Goal: Find specific page/section: Find specific page/section

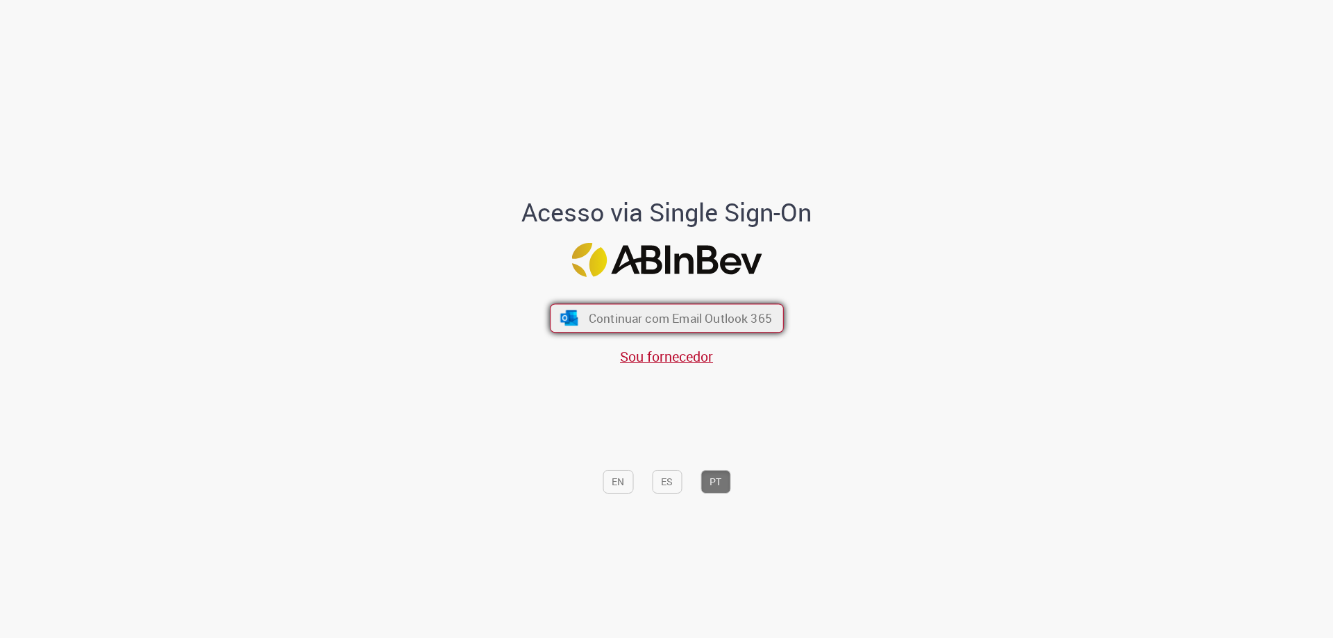
click at [631, 323] on span "Continuar com Email Outlook 365" at bounding box center [679, 318] width 183 height 16
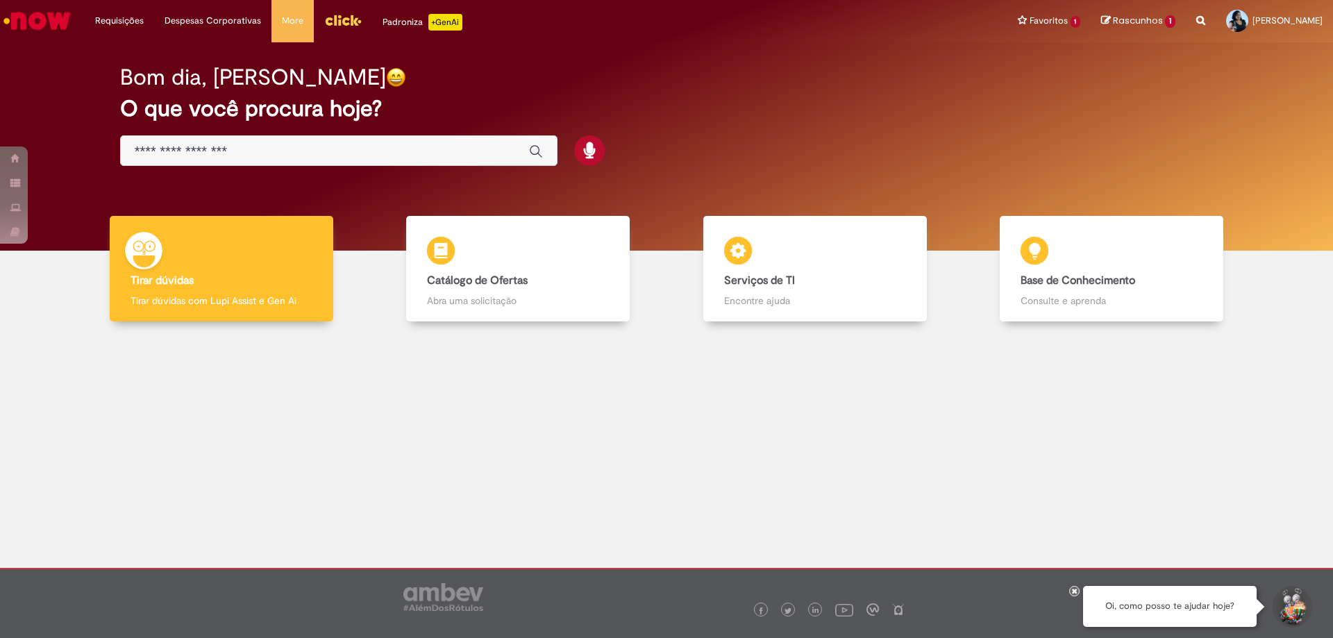
click at [344, 26] on img "Menu Cabeçalho" at bounding box center [342, 20] width 37 height 21
click at [324, 22] on img "Menu Cabeçalho" at bounding box center [342, 20] width 37 height 21
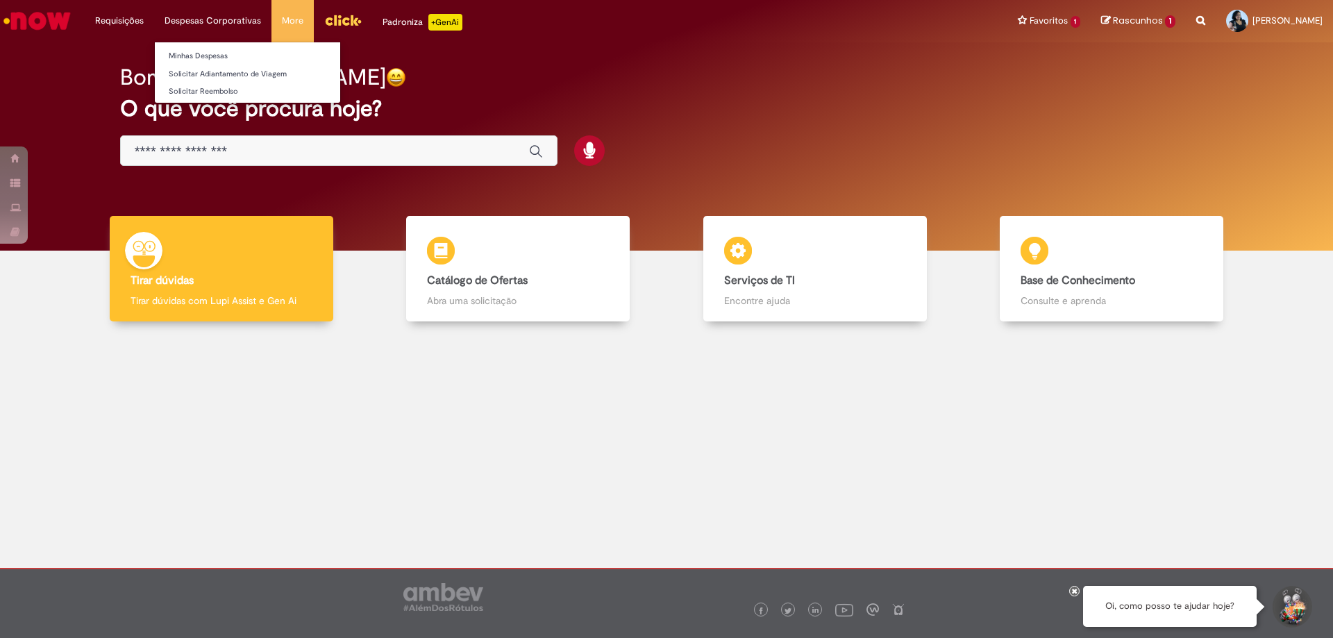
click at [211, 33] on li "Despesas Corporativas Minhas Despesas Solicitar Adiantamento de Viagem Solicita…" at bounding box center [212, 21] width 117 height 42
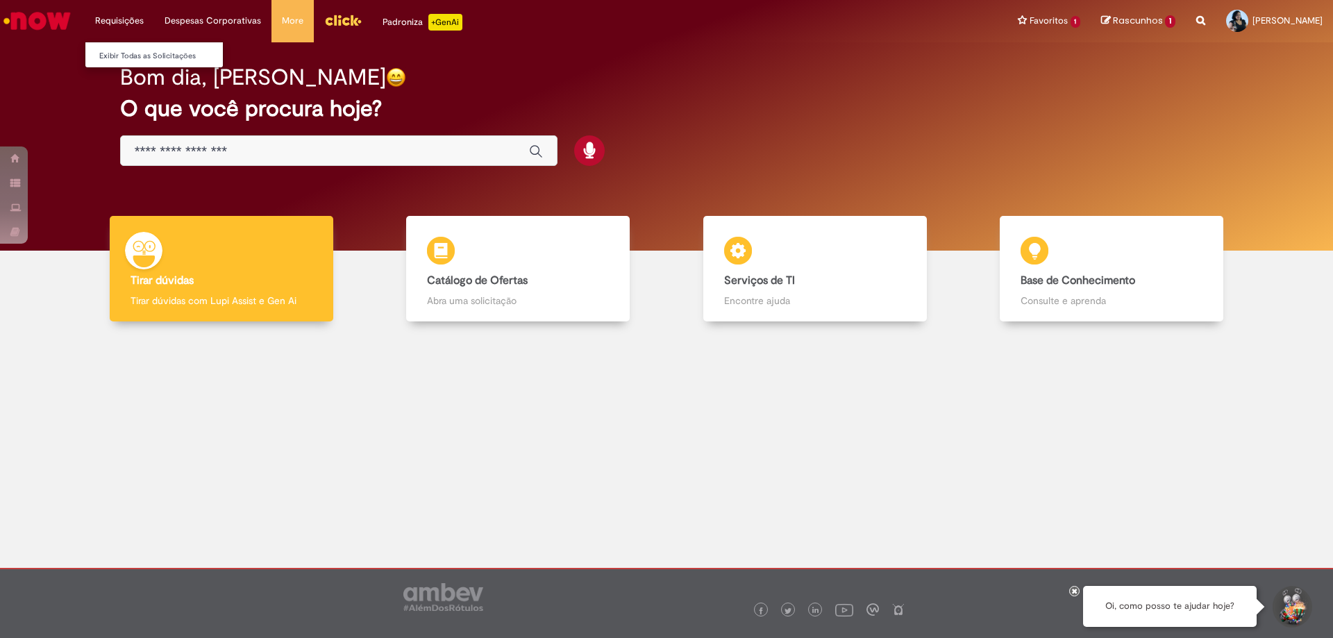
click at [128, 13] on li "Requisições Exibir Todas as Solicitações" at bounding box center [119, 21] width 69 height 42
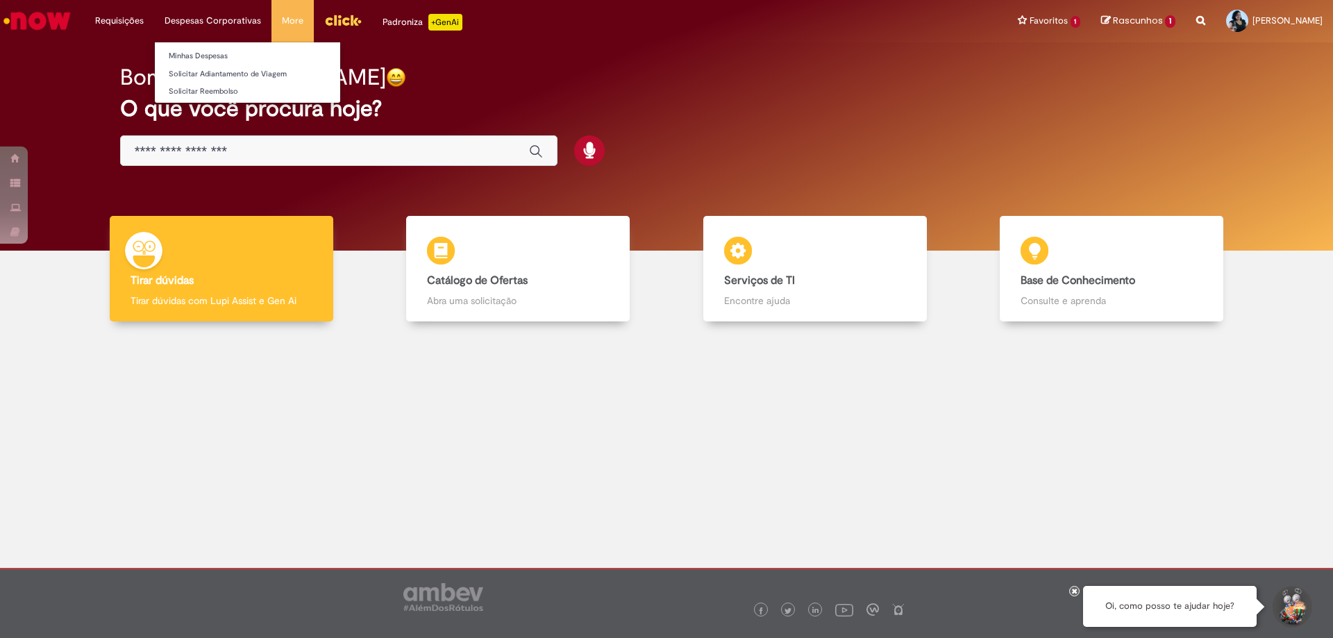
click at [197, 22] on li "Despesas Corporativas Minhas Despesas Solicitar Adiantamento de Viagem Solicita…" at bounding box center [212, 21] width 117 height 42
